Goal: Communication & Community: Answer question/provide support

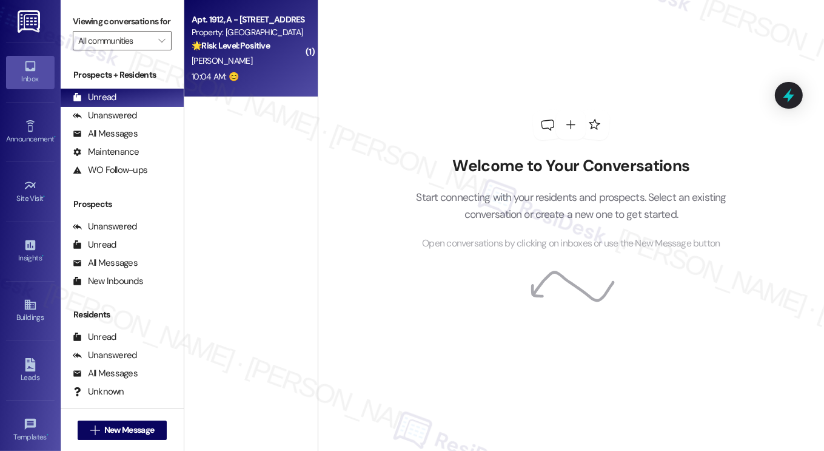
click at [232, 51] on div "🌟 Risk Level: Positive The resident responded with a positive emoji, indicating…" at bounding box center [248, 45] width 112 height 13
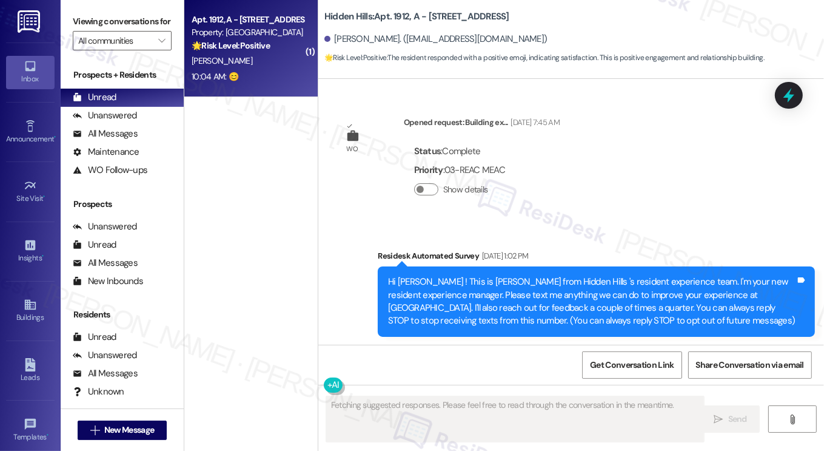
type textarea "Fetching suggested responses. Please feel free to read through the conversation…"
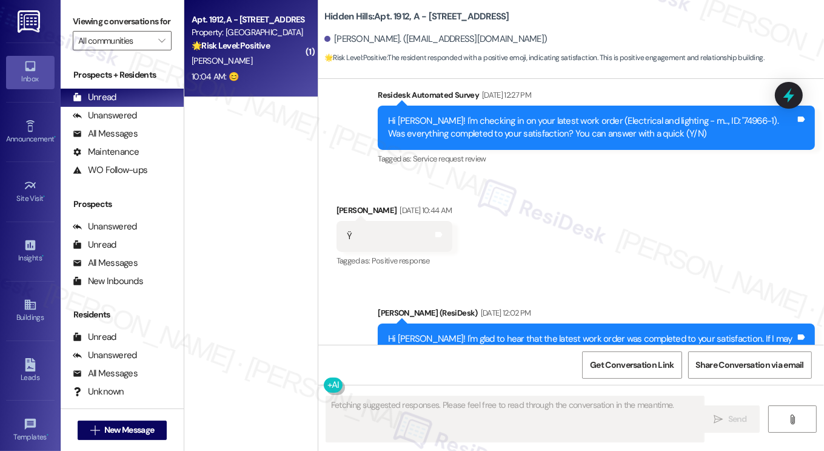
scroll to position [23961, 0]
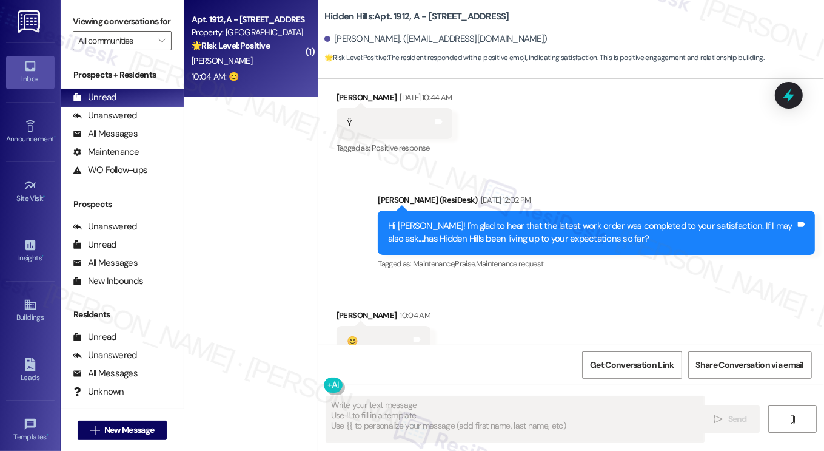
click at [553, 210] on div "Hi [PERSON_NAME]! I'm glad to hear that the latest work order was completed to …" at bounding box center [596, 232] width 437 height 44
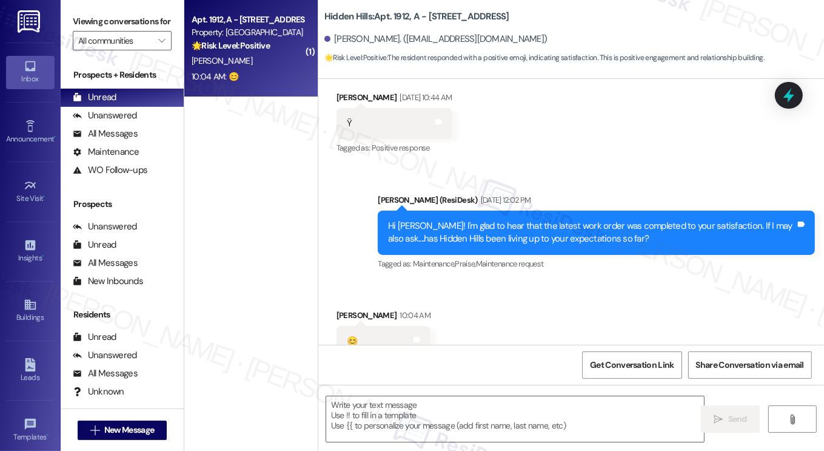
click at [553, 210] on div "Hi [PERSON_NAME]! I'm glad to hear that the latest work order was completed to …" at bounding box center [596, 232] width 437 height 44
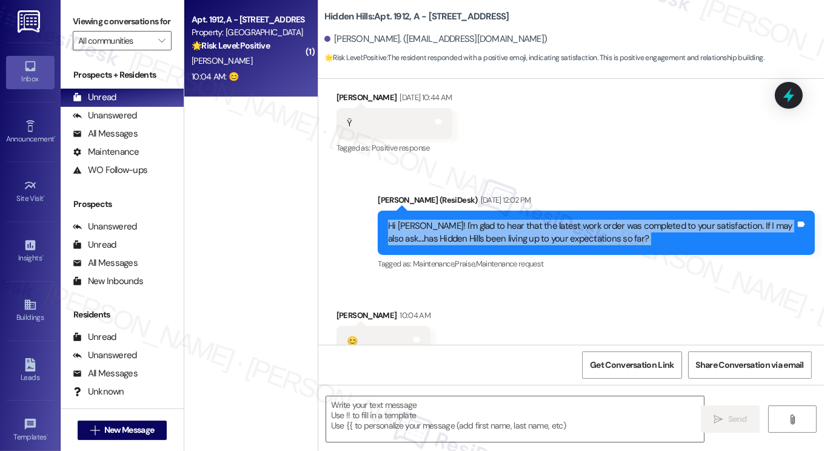
click at [553, 210] on div "Hi [PERSON_NAME]! I'm glad to hear that the latest work order was completed to …" at bounding box center [596, 232] width 437 height 44
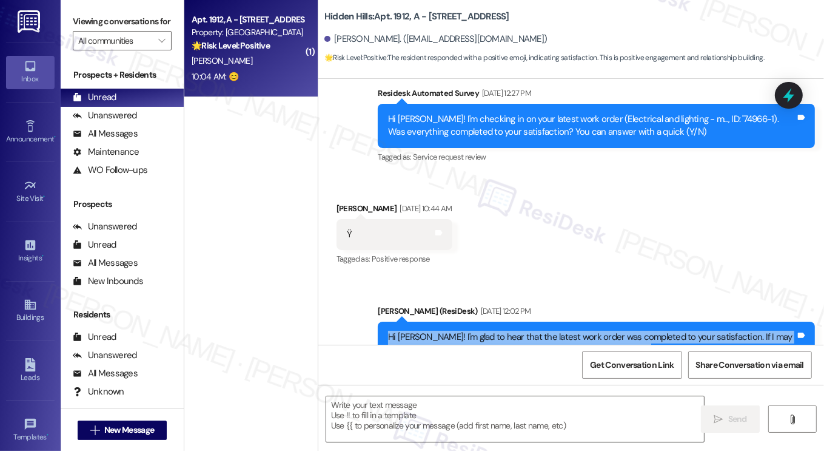
scroll to position [23779, 0]
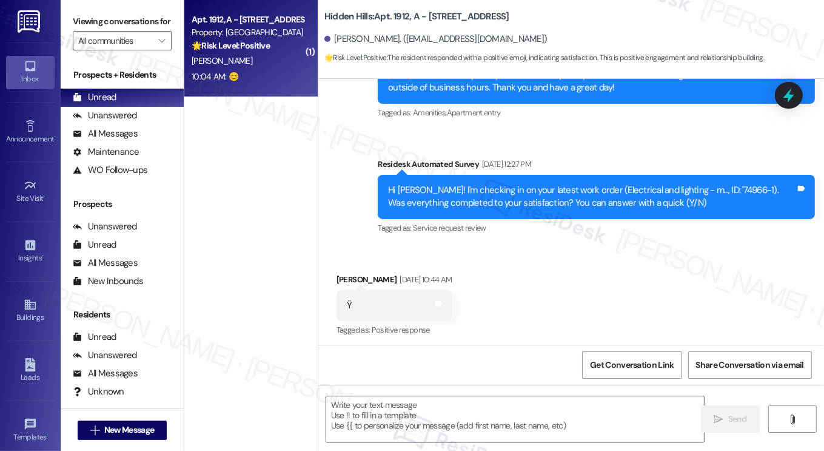
click at [595, 184] on div "Hi [PERSON_NAME]! I'm checking in on your latest work order (Electrical and lig…" at bounding box center [592, 197] width 408 height 26
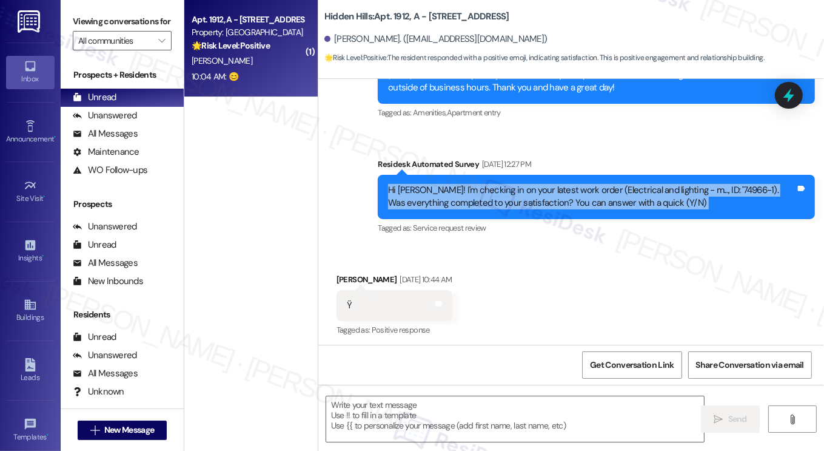
click at [595, 184] on div "Hi [PERSON_NAME]! I'm checking in on your latest work order (Electrical and lig…" at bounding box center [592, 197] width 408 height 26
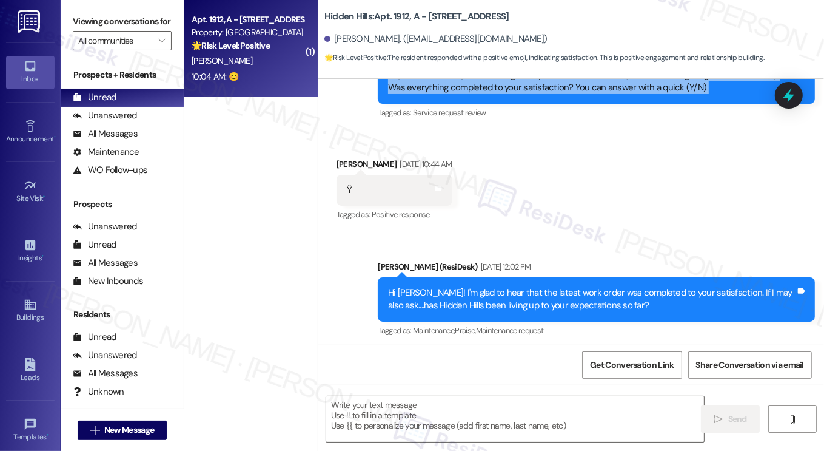
scroll to position [23961, 0]
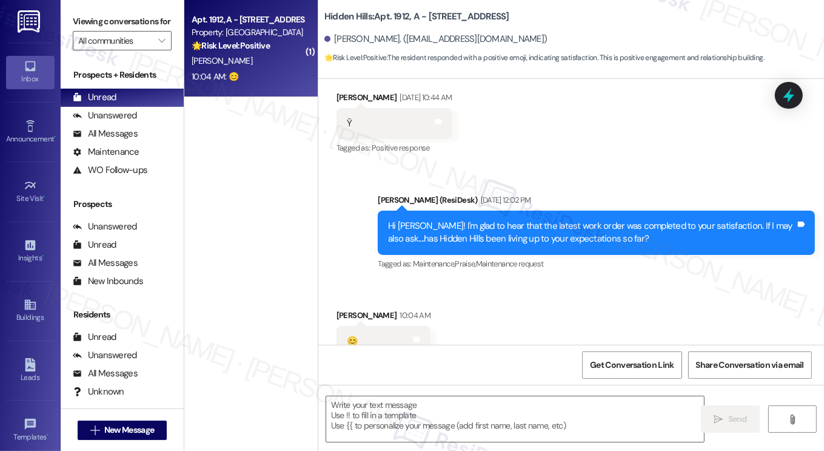
click at [574, 220] on div "Hi [PERSON_NAME]! I'm glad to hear that the latest work order was completed to …" at bounding box center [592, 233] width 408 height 26
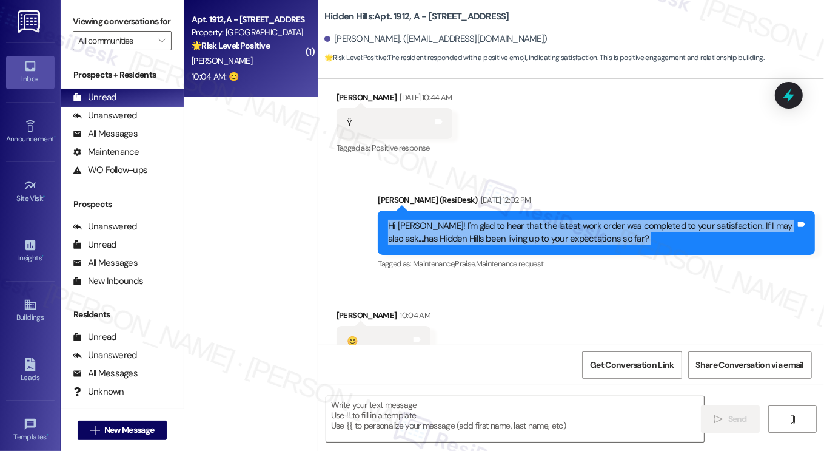
click at [574, 220] on div "Hi [PERSON_NAME]! I'm glad to hear that the latest work order was completed to …" at bounding box center [592, 233] width 408 height 26
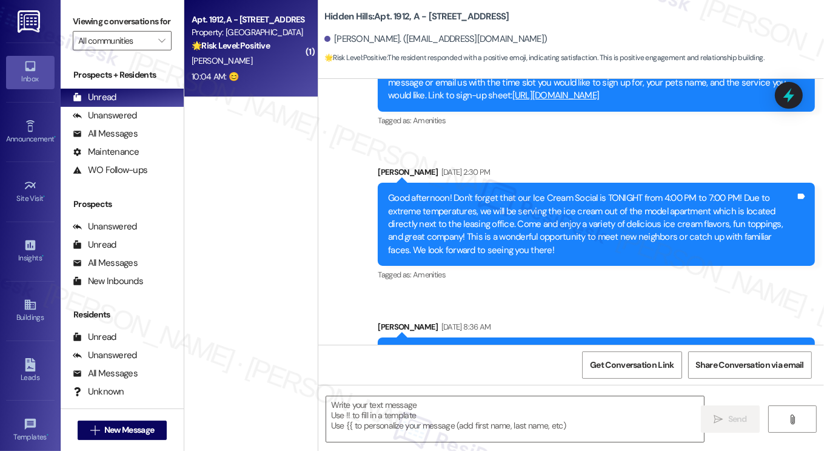
scroll to position [22566, 0]
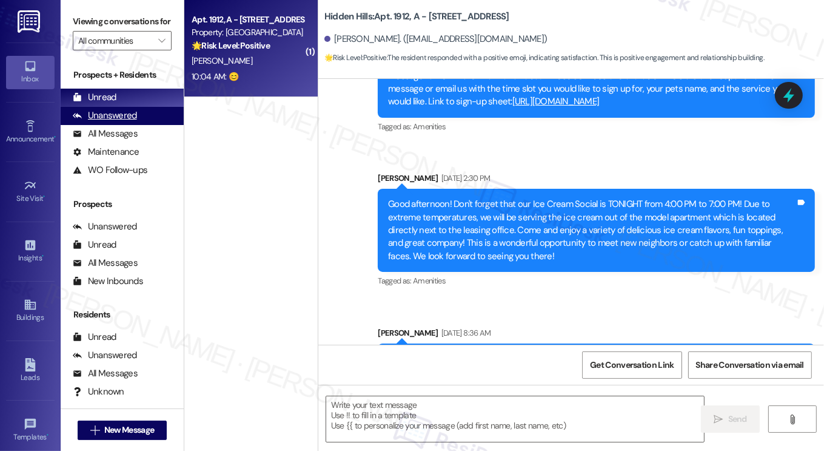
click at [124, 125] on div "Unanswered (0)" at bounding box center [122, 116] width 123 height 18
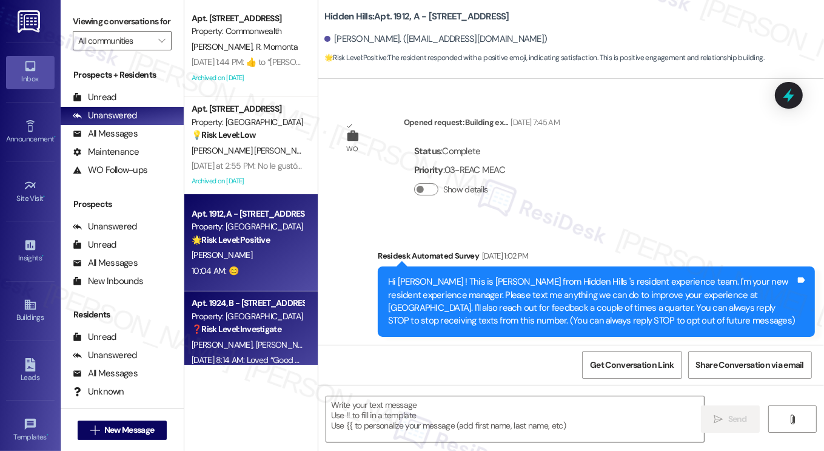
type textarea "Fetching suggested responses. Please feel free to read through the conversation…"
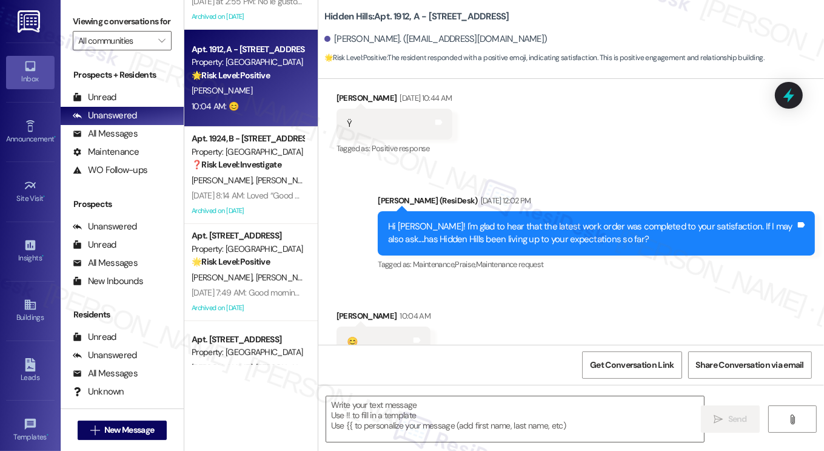
scroll to position [121, 0]
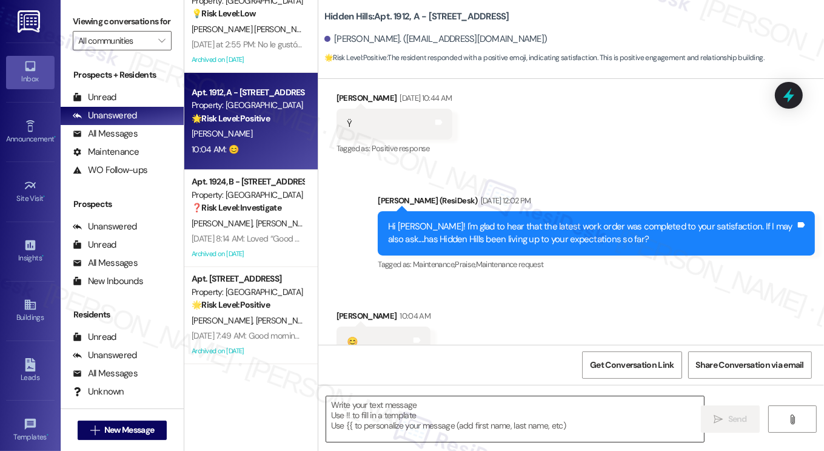
click at [437, 423] on textarea at bounding box center [515, 418] width 378 height 45
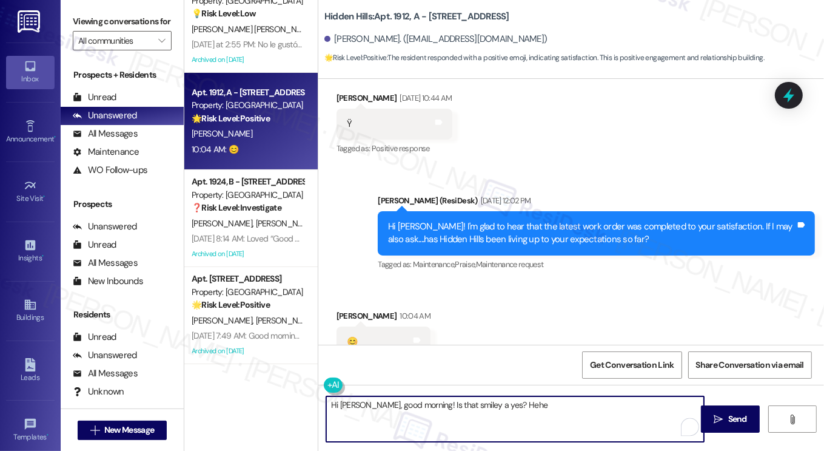
click at [451, 220] on div "Hi [PERSON_NAME]! I'm glad to hear that the latest work order was completed to …" at bounding box center [592, 233] width 408 height 26
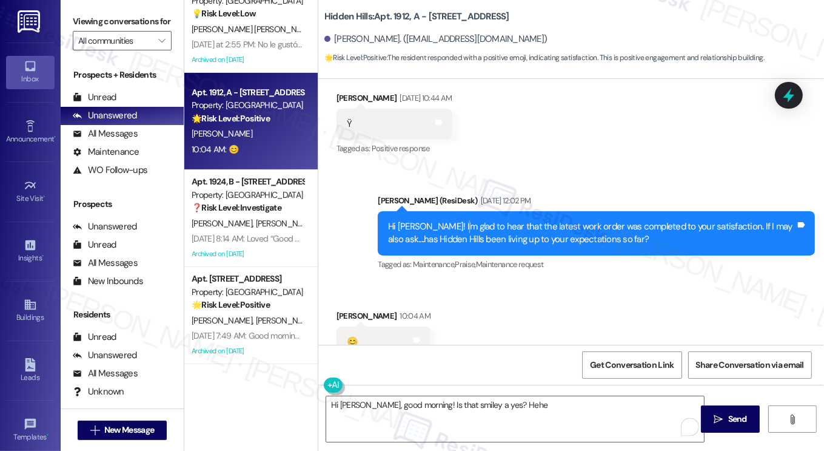
click at [451, 220] on div "Hi [PERSON_NAME]! I'm glad to hear that the latest work order was completed to …" at bounding box center [592, 233] width 408 height 26
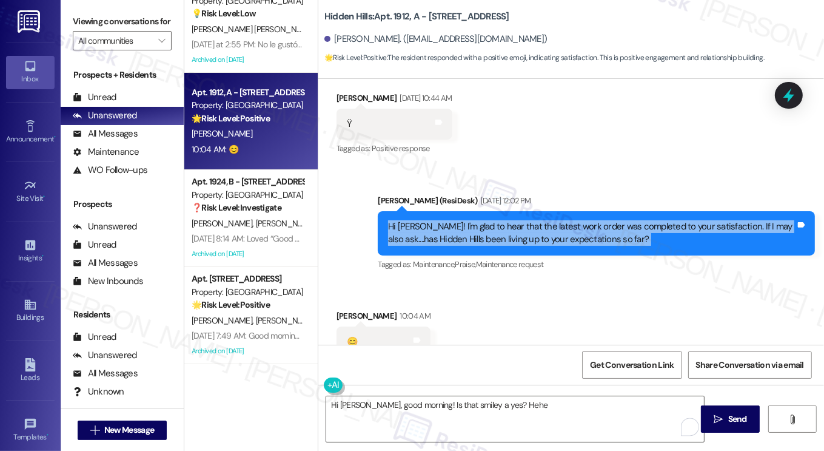
click at [451, 220] on div "Hi [PERSON_NAME]! I'm glad to hear that the latest work order was completed to …" at bounding box center [592, 233] width 408 height 26
copy div "Hi [PERSON_NAME]! I'm glad to hear that the latest work order was completed to …"
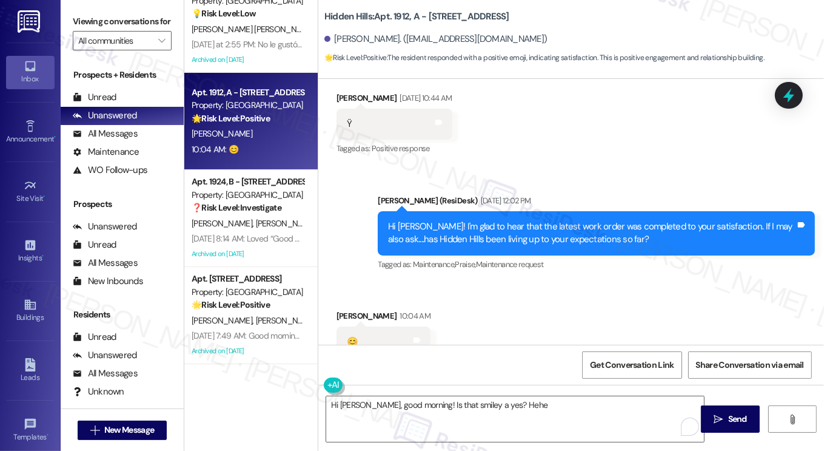
drag, startPoint x: 75, startPoint y: 4, endPoint x: 123, endPoint y: 23, distance: 50.9
click at [75, 4] on div "Viewing conversations for All communities " at bounding box center [122, 31] width 123 height 62
click at [548, 125] on div "Received via SMS [PERSON_NAME] [DATE] 10:44 AM Ÿ Tags and notes Tagged as: Posi…" at bounding box center [571, 115] width 506 height 102
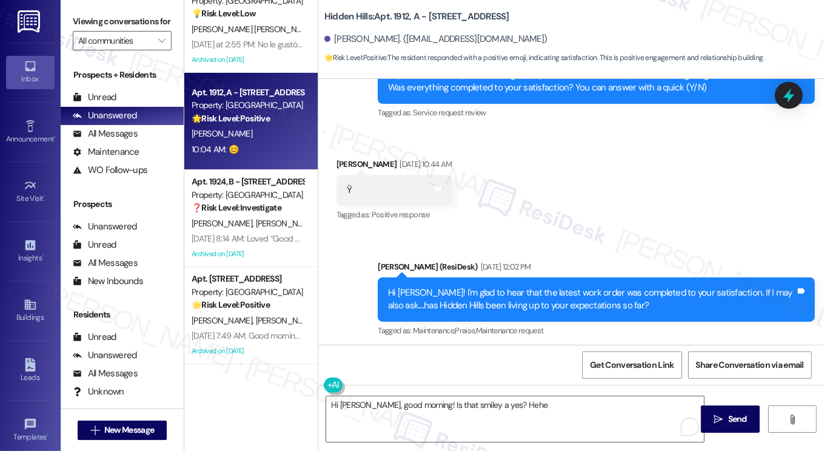
scroll to position [23961, 0]
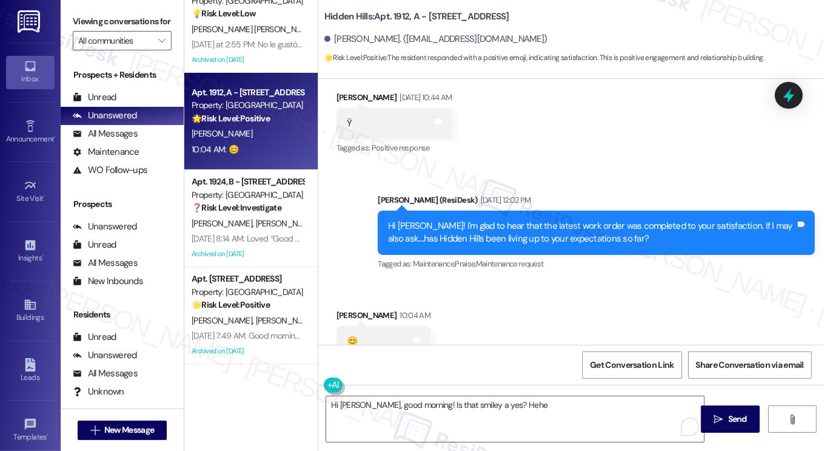
click at [88, 25] on label "Viewing conversations for" at bounding box center [122, 21] width 99 height 19
click at [99, 24] on label "Viewing conversations for" at bounding box center [122, 21] width 99 height 19
click at [454, 412] on textarea "Hi [PERSON_NAME], good morning! Is that smiley a yes? Hehe" at bounding box center [515, 418] width 378 height 45
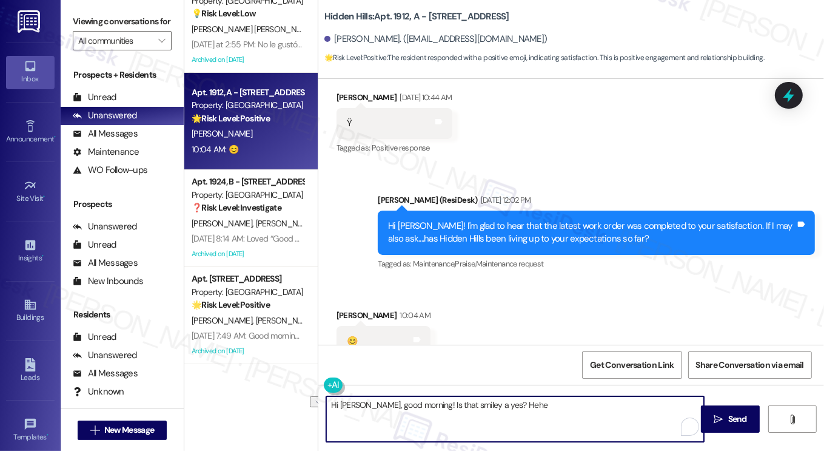
drag, startPoint x: 540, startPoint y: 408, endPoint x: 415, endPoint y: 400, distance: 125.8
click at [415, 400] on textarea "Hi [PERSON_NAME], good morning! Is that smiley a yes? Hehe" at bounding box center [515, 418] width 378 height 45
paste textarea "😊 I love that smile, [PERSON_NAME]! Can I take that as a “yes”?"
click at [485, 402] on textarea "Hi [PERSON_NAME], good morning! 😊 I love that smile, [PERSON_NAME]! Can I take …" at bounding box center [515, 418] width 378 height 45
click at [480, 403] on textarea "Hi [PERSON_NAME], good morning! 😊 I love that smile, [PERSON_NAME]! Can I take …" at bounding box center [515, 418] width 378 height 45
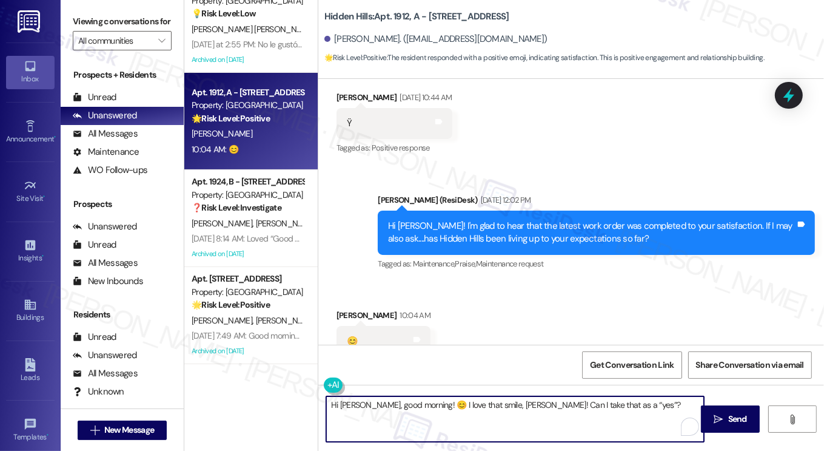
click at [481, 403] on textarea "Hi [PERSON_NAME], good morning! 😊 I love that smile, [PERSON_NAME]! Can I take …" at bounding box center [515, 418] width 378 height 45
click at [483, 410] on textarea "Hi [PERSON_NAME], good morning! 😊 I love that smile, [PERSON_NAME]! Can I take …" at bounding box center [515, 418] width 378 height 45
click at [480, 401] on textarea "Hi [PERSON_NAME], good morning! 😊 I love that smile, [PERSON_NAME]! Can I take …" at bounding box center [515, 418] width 378 height 45
click at [512, 403] on textarea "Hi [PERSON_NAME], good morning! 😊 I love that smile, [PERSON_NAME]! Can I take …" at bounding box center [515, 418] width 378 height 45
click at [514, 401] on textarea "Hi [PERSON_NAME], good morning! 😊 I love that smile, [PERSON_NAME]! Can I take …" at bounding box center [515, 418] width 378 height 45
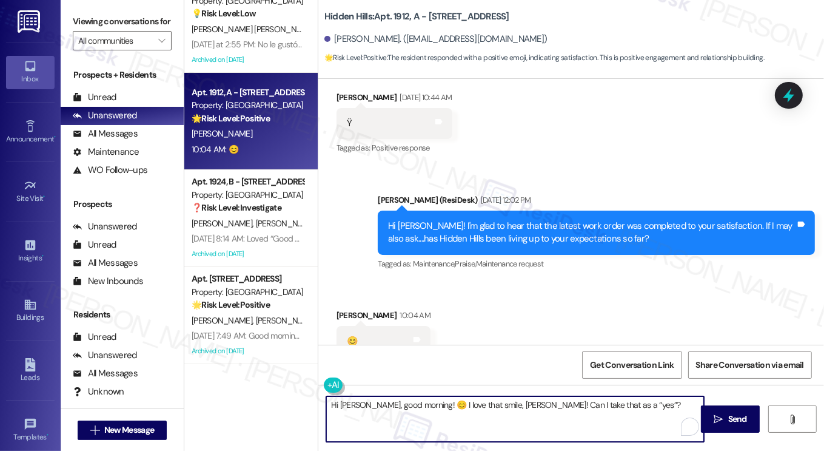
click at [514, 401] on textarea "Hi [PERSON_NAME], good morning! 😊 I love that smile, [PERSON_NAME]! Can I take …" at bounding box center [515, 418] width 378 height 45
click at [596, 413] on textarea "Hi [PERSON_NAME], good morning! 😊 I love that smile, [PERSON_NAME]! Can I take …" at bounding box center [515, 418] width 378 height 45
drag, startPoint x: 617, startPoint y: 406, endPoint x: 588, endPoint y: 405, distance: 29.1
click at [588, 405] on textarea "Hi [PERSON_NAME], good morning! 😊 I love that smile, [PERSON_NAME]! Can I take …" at bounding box center [515, 418] width 378 height 45
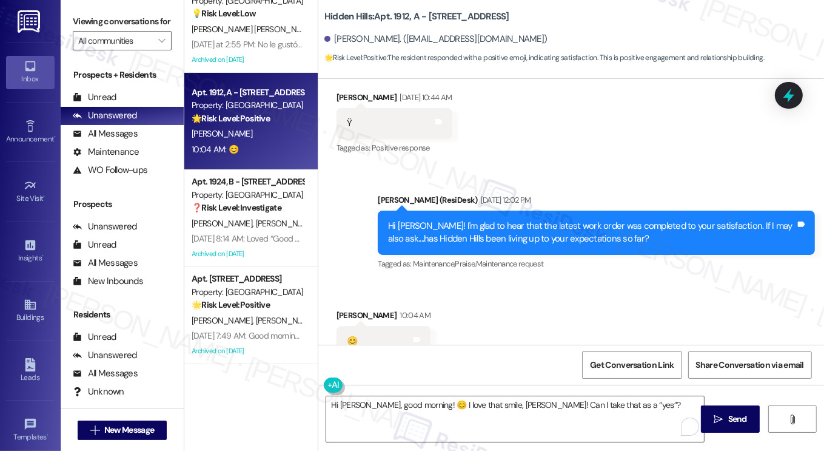
click at [99, 30] on label "Viewing conversations for" at bounding box center [122, 21] width 99 height 19
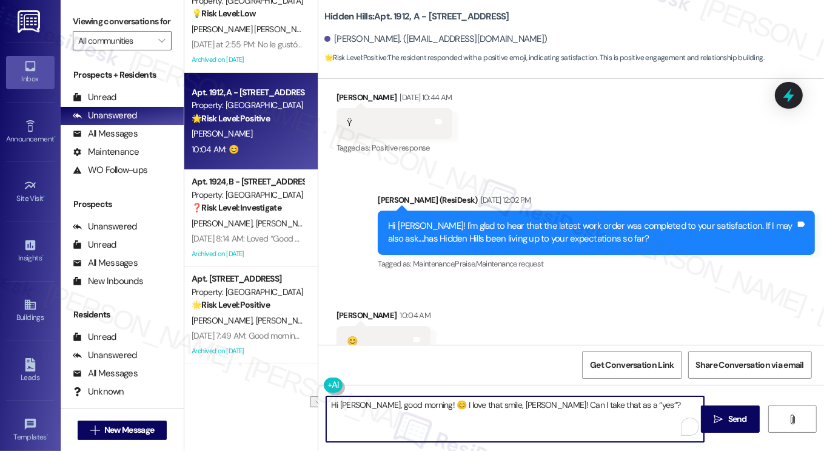
drag, startPoint x: 634, startPoint y: 407, endPoint x: 416, endPoint y: 408, distance: 218.3
click at [416, 408] on textarea "Hi [PERSON_NAME], good morning! 😊 I love that smile, [PERSON_NAME]! Can I take …" at bounding box center [515, 418] width 378 height 45
paste textarea "Does that smile mean Hidden Hills has been meeting your expectations"
click at [484, 405] on textarea "Hi [PERSON_NAME], good morning! Does that smile mean Hidden Hills has been meet…" at bounding box center [515, 418] width 378 height 45
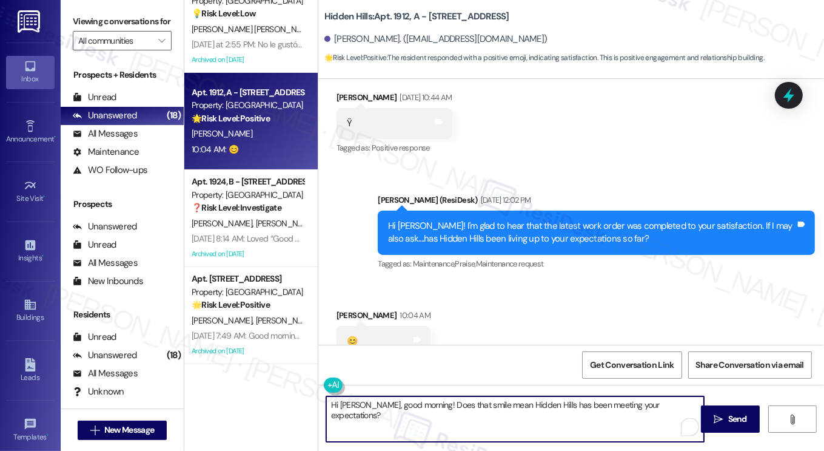
click at [484, 405] on textarea "Hi [PERSON_NAME], good morning! Does that smile mean Hidden Hills has been meet…" at bounding box center [515, 418] width 378 height 45
click at [677, 400] on textarea "Hi [PERSON_NAME], good morning! Does that smile mean Hidden Hills has been meet…" at bounding box center [515, 418] width 378 height 45
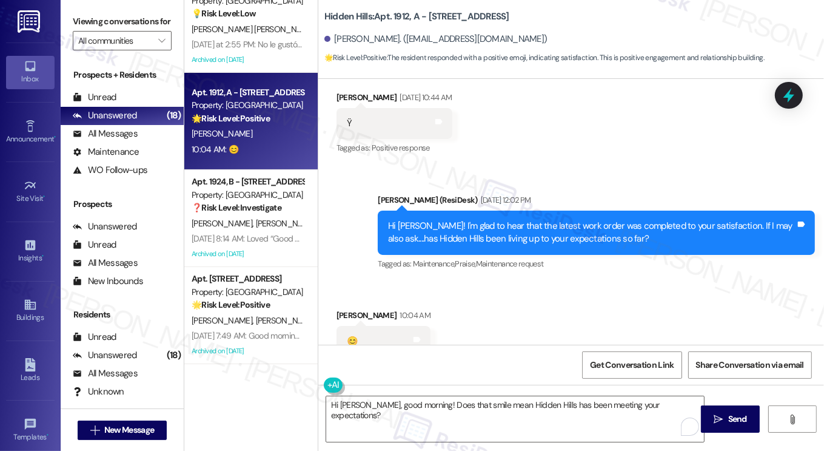
click at [90, 16] on label "Viewing conversations for" at bounding box center [122, 21] width 99 height 19
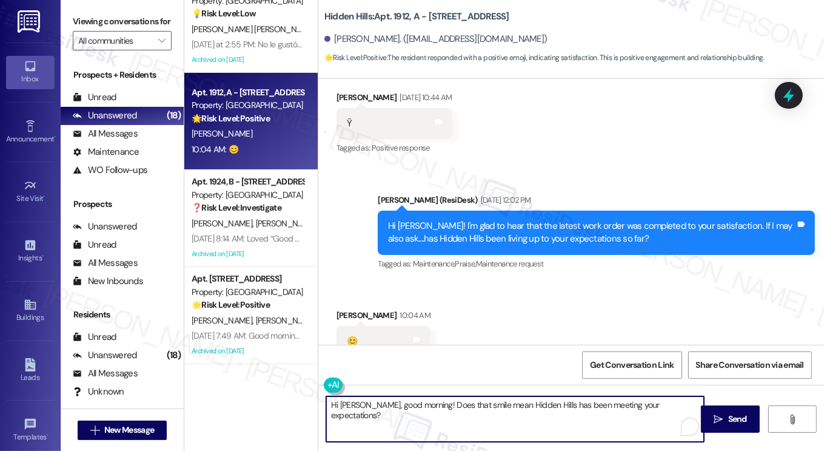
click at [503, 415] on textarea "Hi [PERSON_NAME], good morning! Does that smile mean Hidden Hills has been meet…" at bounding box center [515, 418] width 378 height 45
drag, startPoint x: 673, startPoint y: 405, endPoint x: 416, endPoint y: 402, distance: 256.5
click at [416, 402] on textarea "Hi [PERSON_NAME], good morning! Does that smile mean Hidden Hills has been meet…" at bounding box center [515, 418] width 378 height 45
paste textarea "Can I take that as a “yes”? We really hope Hidden Hills has been meeting your e…"
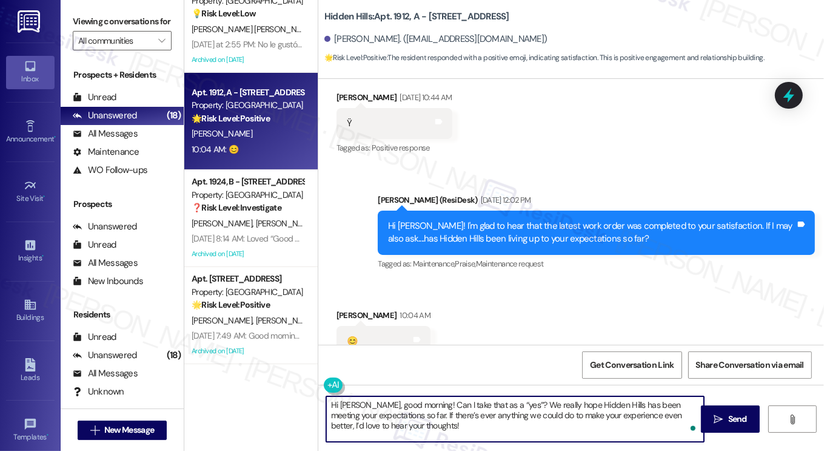
click at [468, 406] on textarea "Hi [PERSON_NAME], good morning! Can I take that as a “yes”? We really hope Hidd…" at bounding box center [515, 418] width 378 height 45
click at [418, 403] on textarea "Hi [PERSON_NAME], good morning! Can I take that smile emoji as a “yes”? We real…" at bounding box center [515, 418] width 378 height 45
click at [504, 405] on textarea "Hi [PERSON_NAME], good morning! Can I take that smile emoji as a “yes”? We real…" at bounding box center [515, 418] width 378 height 45
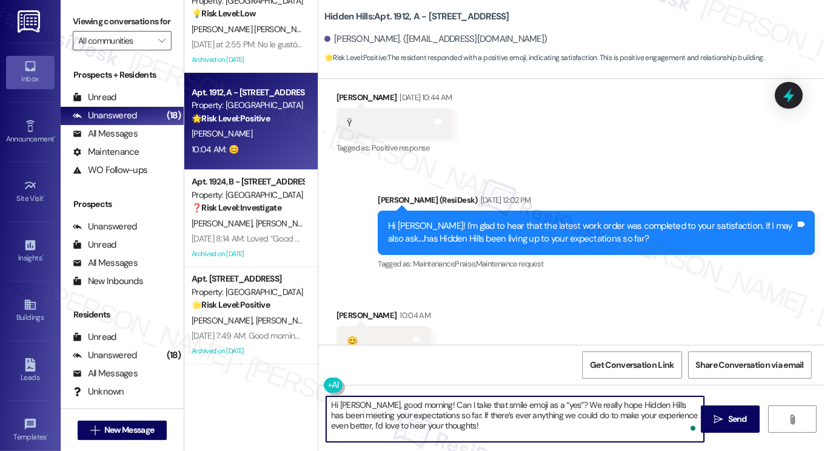
click at [511, 403] on textarea "Hi [PERSON_NAME], good morning! Can I take that smile emoji as a “yes”? We real…" at bounding box center [515, 418] width 378 height 45
click at [549, 405] on textarea "Hi [PERSON_NAME], good morning! Can I take that smile emoji as a “yes”? We real…" at bounding box center [515, 418] width 378 height 45
click at [561, 406] on textarea "Hi [PERSON_NAME], good morning! Can I take that smile emoji as a “yes”? 😅😊We re…" at bounding box center [515, 418] width 378 height 45
click at [564, 405] on textarea "Hi [PERSON_NAME], good morning! Can I take that smile emoji as a “yes”? 😊We rea…" at bounding box center [515, 418] width 378 height 45
click at [562, 405] on textarea "Hi [PERSON_NAME], good morning! Can I take that smile emoji as a “yes”? 😊We rea…" at bounding box center [515, 418] width 378 height 45
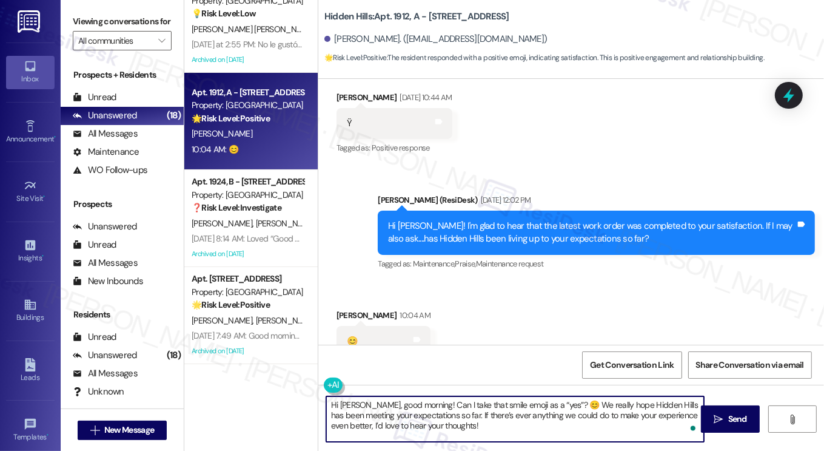
click at [603, 403] on textarea "Hi [PERSON_NAME], good morning! Can I take that smile emoji as a “yes”? 😊 We re…" at bounding box center [515, 418] width 378 height 45
click at [486, 422] on textarea "Hi [PERSON_NAME], good morning! Can I take that smile emoji as a “yes”? 😊 We re…" at bounding box center [515, 418] width 378 height 45
click at [524, 409] on textarea "Hi [PERSON_NAME], good morning! Can I take that smile emoji as a “yes”? 😊 We re…" at bounding box center [515, 418] width 378 height 45
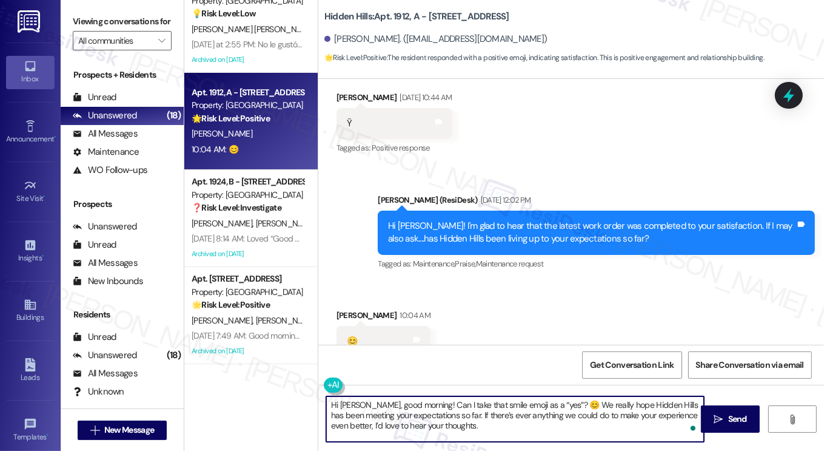
click at [524, 409] on textarea "Hi [PERSON_NAME], good morning! Can I take that smile emoji as a “yes”? 😊 We re…" at bounding box center [515, 418] width 378 height 45
click at [620, 433] on textarea "Hi [PERSON_NAME], good morning! Can I take that smile emoji as a “yes”? 😊 We re…" at bounding box center [515, 418] width 378 height 45
click at [560, 423] on textarea "Hi [PERSON_NAME], good morning! Can I take that smile emoji as a “yes”? 😊 We re…" at bounding box center [515, 418] width 378 height 45
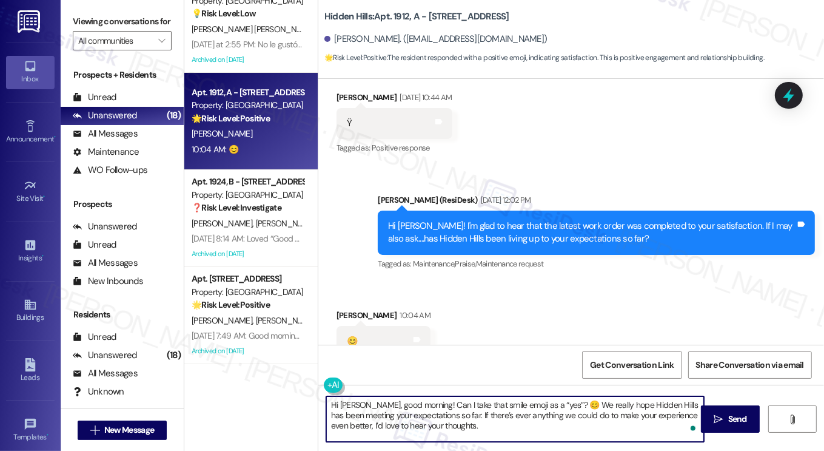
click at [560, 423] on textarea "Hi [PERSON_NAME], good morning! Can I take that smile emoji as a “yes”? 😊 We re…" at bounding box center [515, 418] width 378 height 45
click at [583, 426] on textarea "Hi [PERSON_NAME], good morning! Can I take that smile emoji as a “yes”? 😊 We re…" at bounding box center [515, 418] width 378 height 45
click at [524, 424] on textarea "Hi [PERSON_NAME], good morning! Can I take that smile emoji as a “yes”? 😊 We re…" at bounding box center [515, 418] width 378 height 45
drag, startPoint x: 560, startPoint y: 405, endPoint x: 553, endPoint y: 405, distance: 7.3
click at [553, 405] on textarea "Hi [PERSON_NAME], good morning! Can I take that smile emoji as a “yes”? 😊 We re…" at bounding box center [515, 418] width 378 height 45
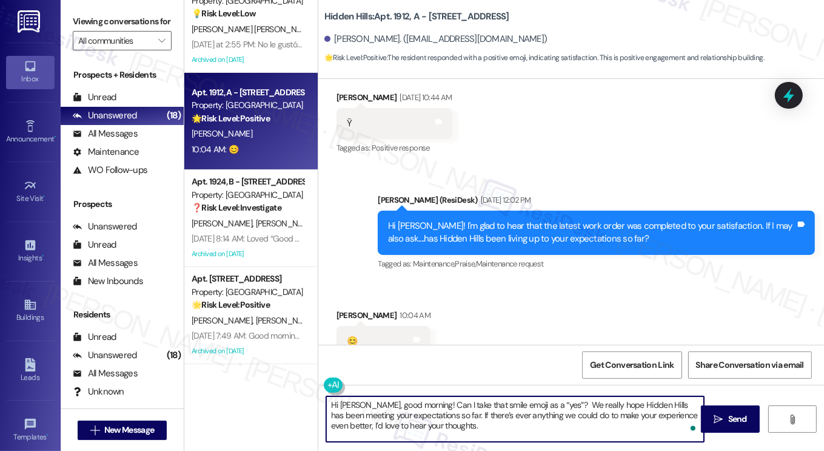
click at [537, 426] on textarea "Hi [PERSON_NAME], good morning! Can I take that smile emoji as a “yes”? We real…" at bounding box center [515, 418] width 378 height 45
paste textarea "😊"
click at [551, 405] on textarea "Hi [PERSON_NAME], good morning! Can I take that smile emoji as a “yes”? We real…" at bounding box center [515, 418] width 378 height 45
type textarea "Hi [PERSON_NAME], good morning! Can I take that smile emoji as a “yes”? We real…"
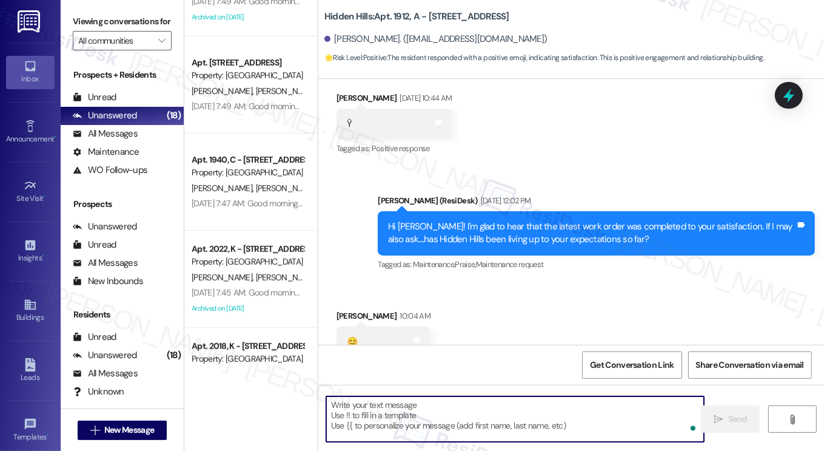
scroll to position [243, 0]
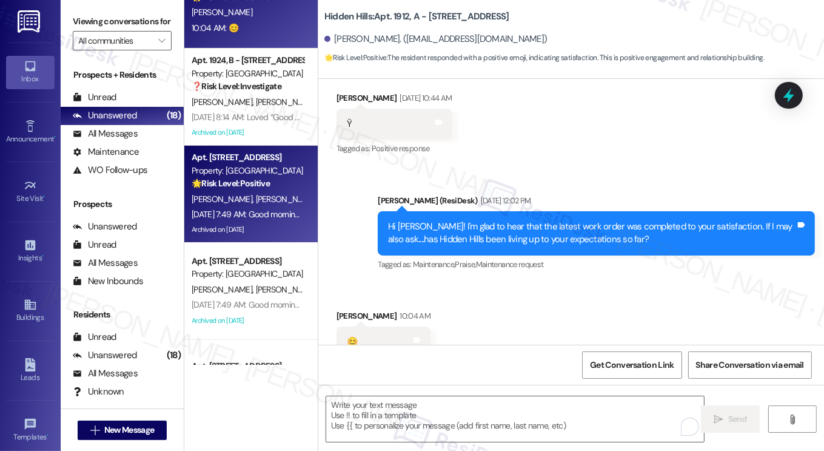
click at [278, 197] on div "[PERSON_NAME] [PERSON_NAME]" at bounding box center [247, 199] width 115 height 15
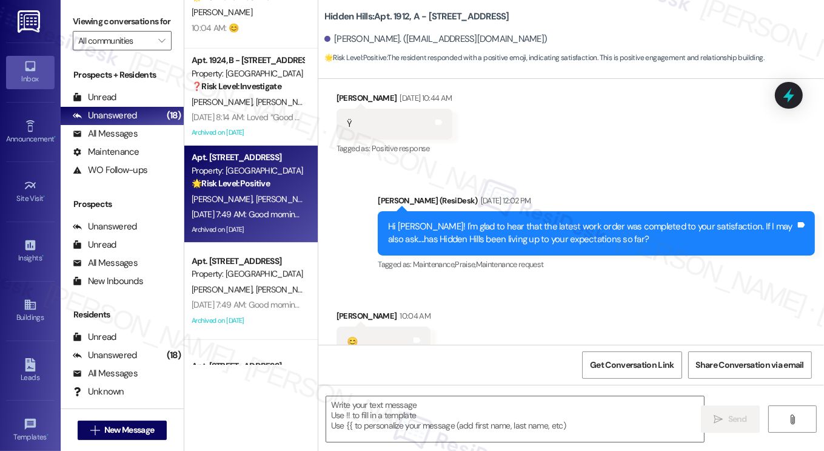
type textarea "Fetching suggested responses. Please feel free to read through the conversation…"
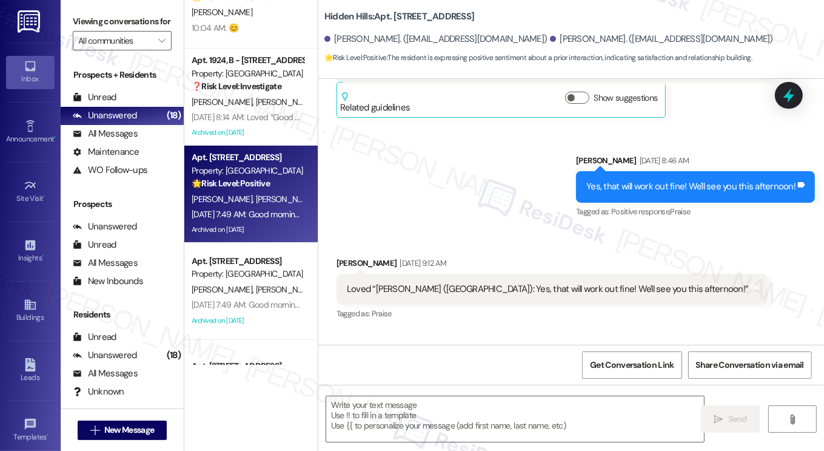
type textarea "Fetching suggested responses. Please feel free to read through the conversation…"
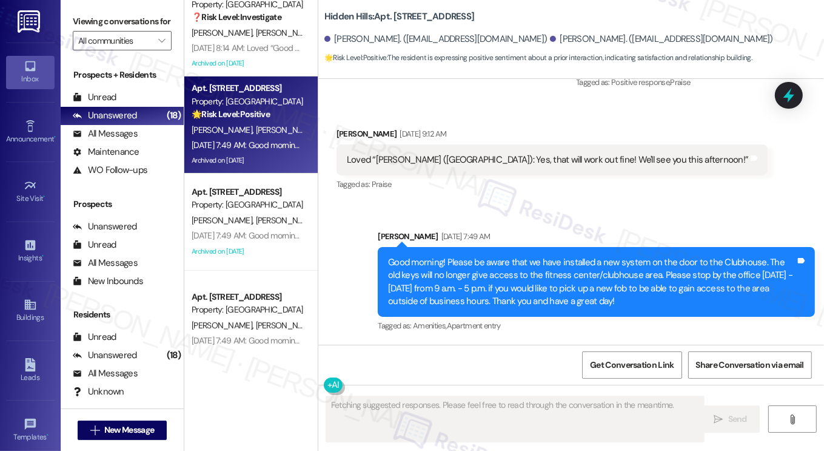
scroll to position [364, 0]
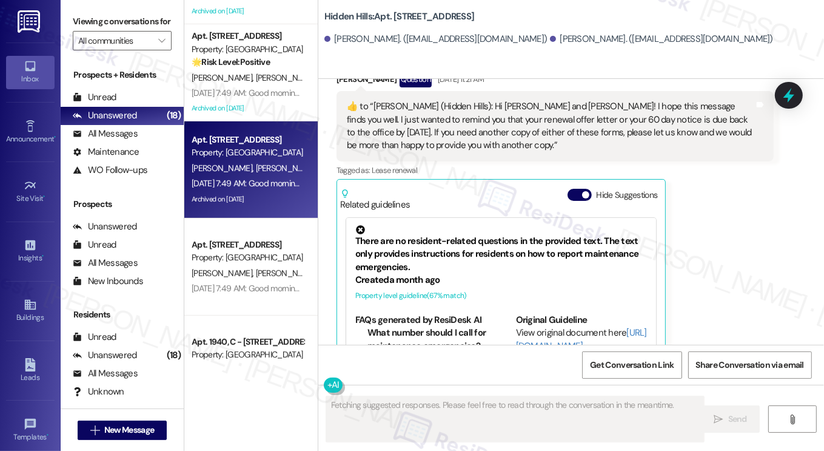
scroll to position [20022, 0]
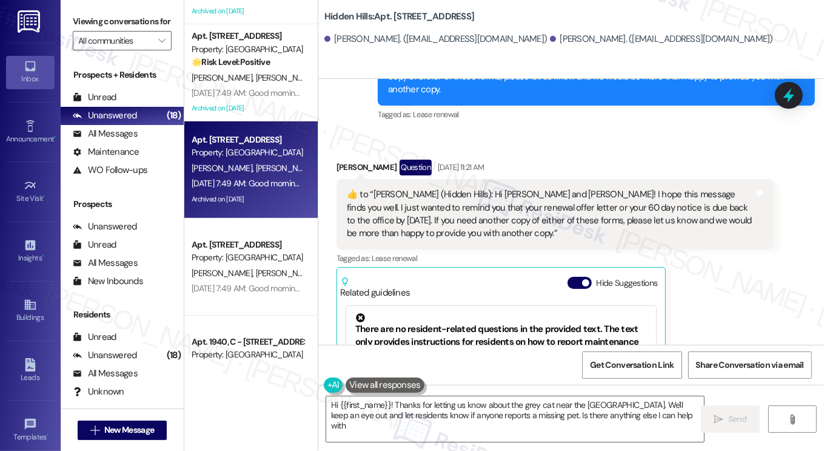
type textarea "Hi {{first_name}}! Thanks for letting us know about the grey cat near the [GEOG…"
